Goal: Task Accomplishment & Management: Manage account settings

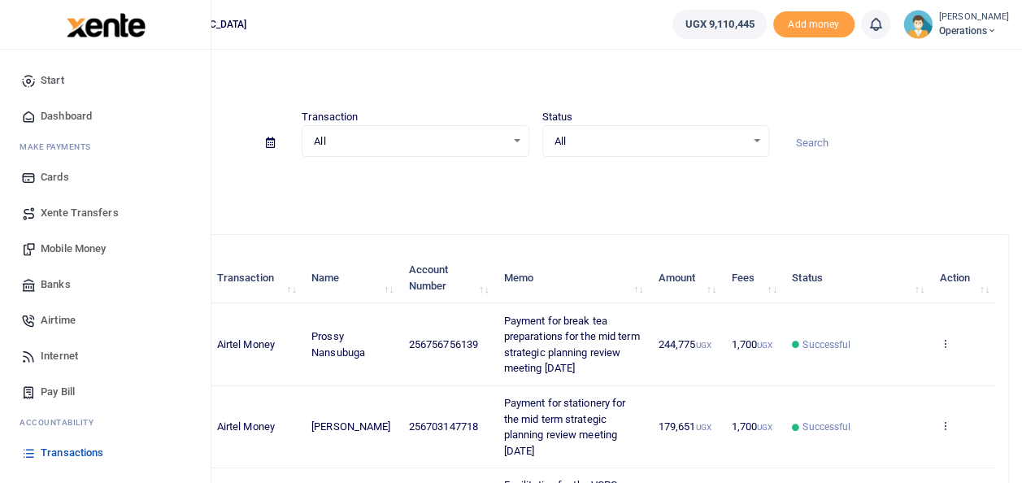
click at [101, 450] on span "Transactions" at bounding box center [72, 453] width 63 height 16
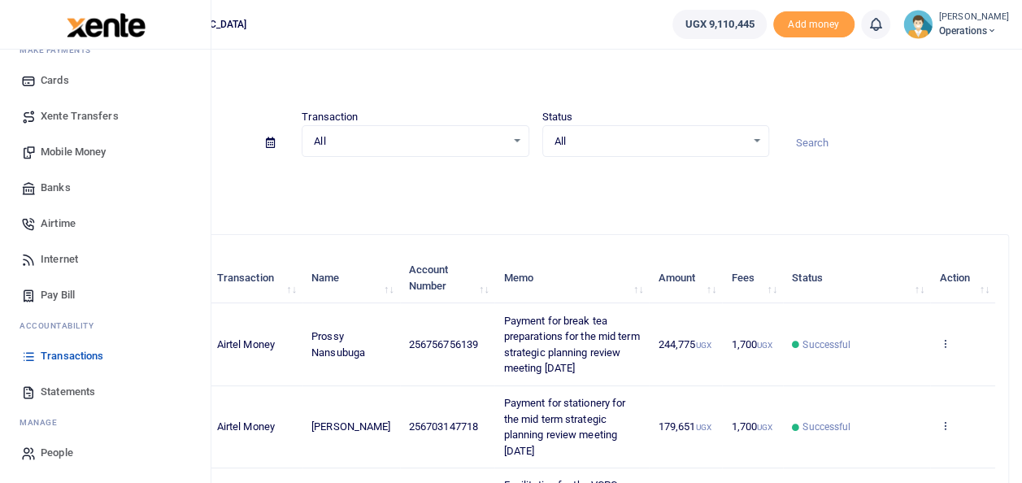
click at [62, 391] on span "Statements" at bounding box center [68, 392] width 54 height 16
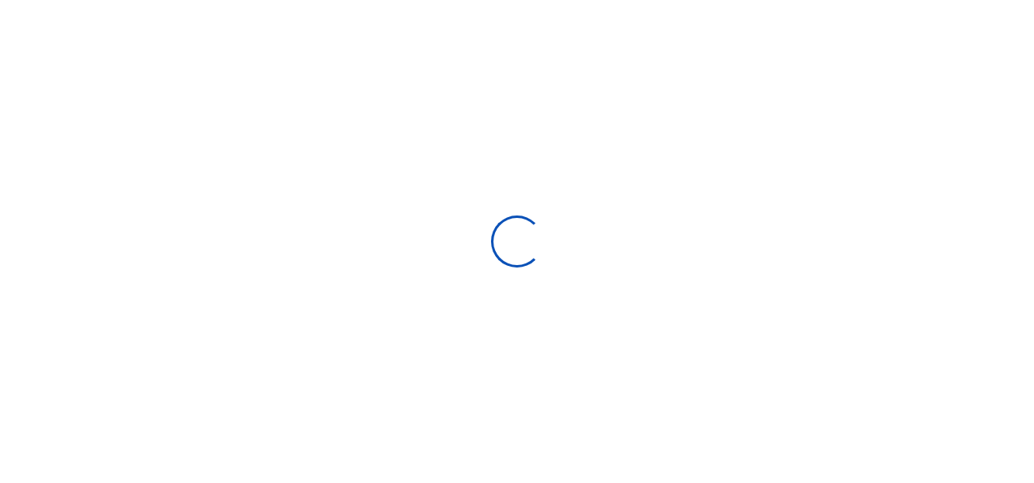
select select "ALL"
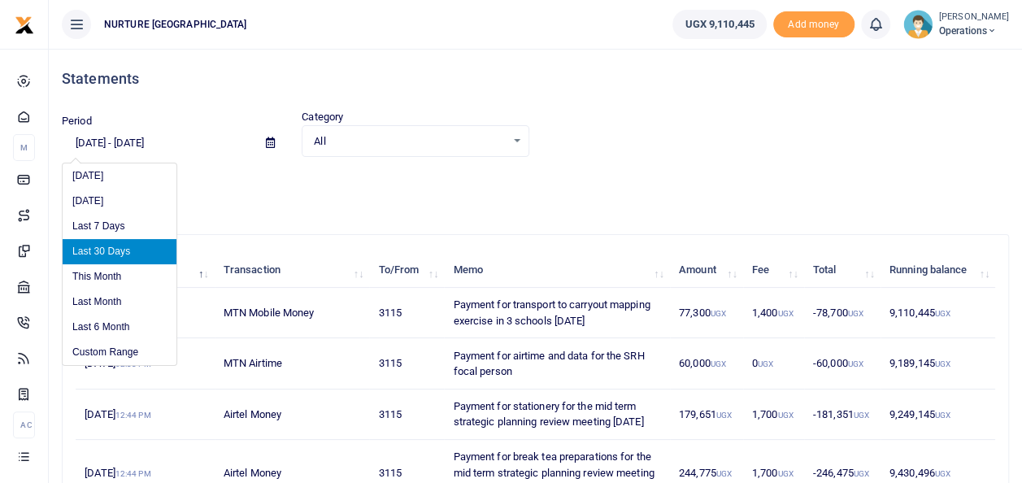
click at [123, 140] on input "[DATE] - [DATE]" at bounding box center [157, 143] width 191 height 28
click at [102, 273] on li "This Month" at bounding box center [120, 276] width 114 height 25
type input "[DATE] - [DATE]"
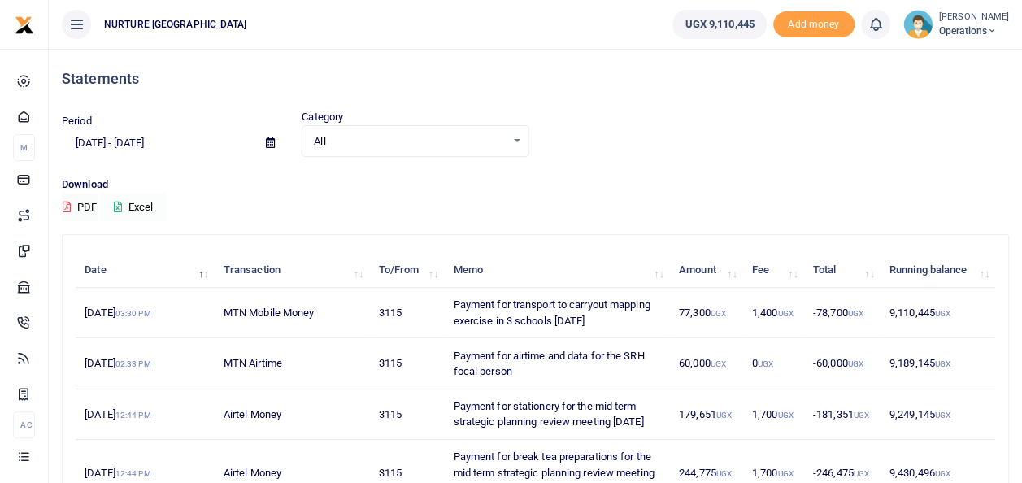
click at [151, 207] on button "Excel" at bounding box center [133, 207] width 67 height 28
click at [137, 209] on button "Excel" at bounding box center [133, 207] width 67 height 28
